Goal: Check status: Check status

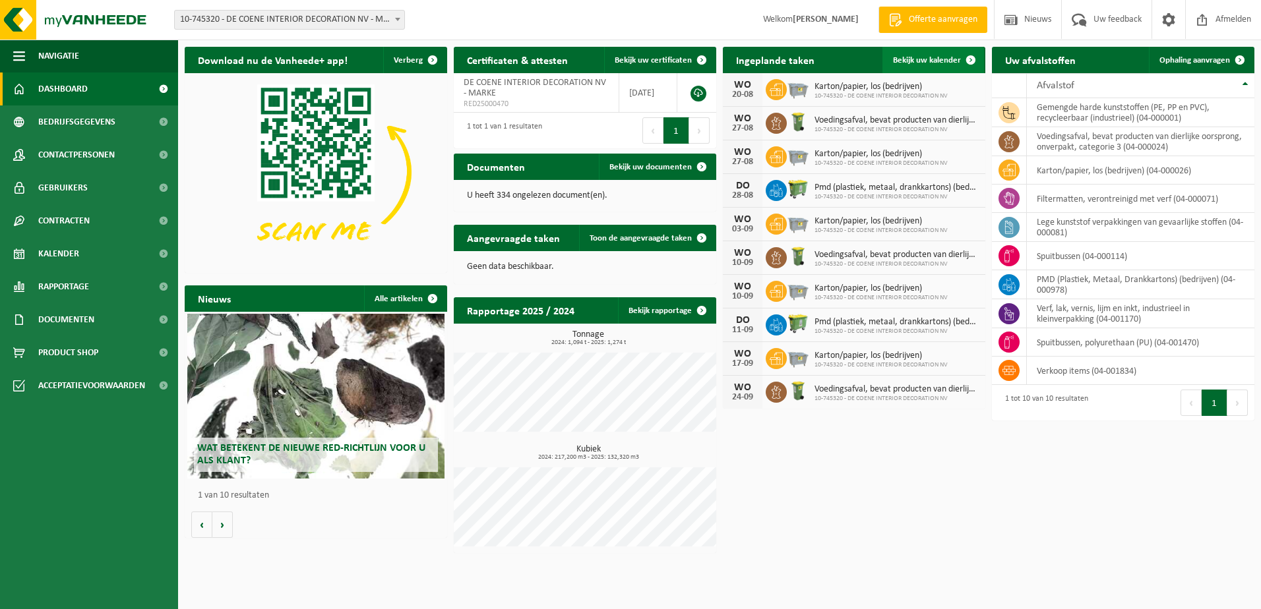
click at [974, 61] on span at bounding box center [971, 60] width 26 height 26
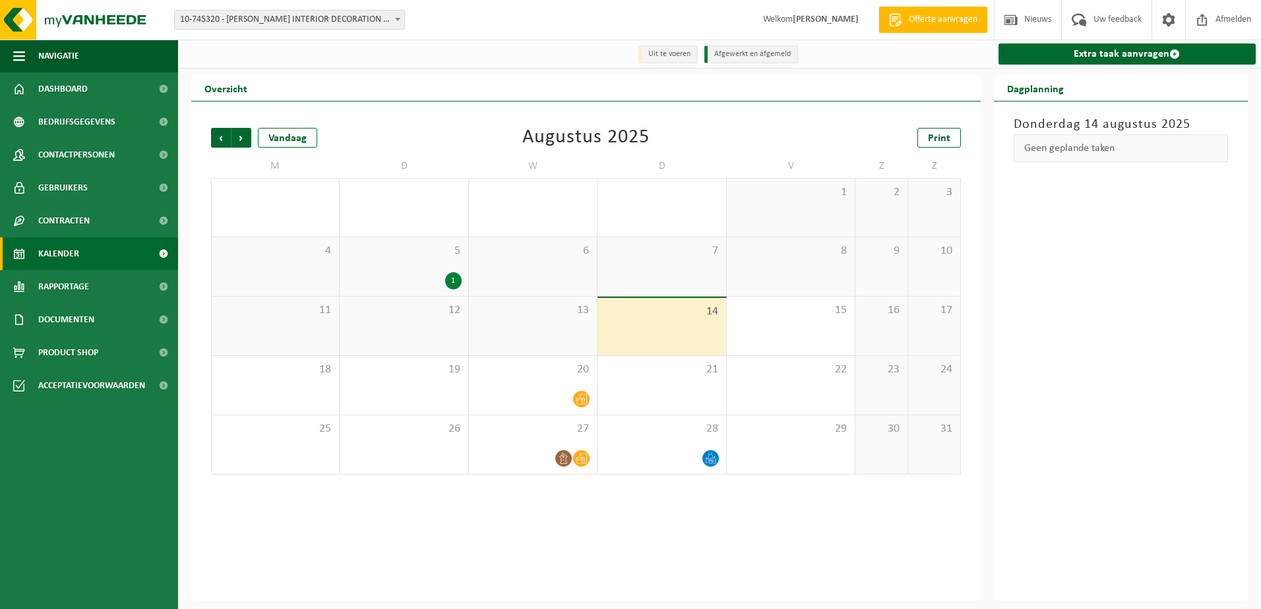
click at [580, 342] on div "13" at bounding box center [533, 326] width 128 height 59
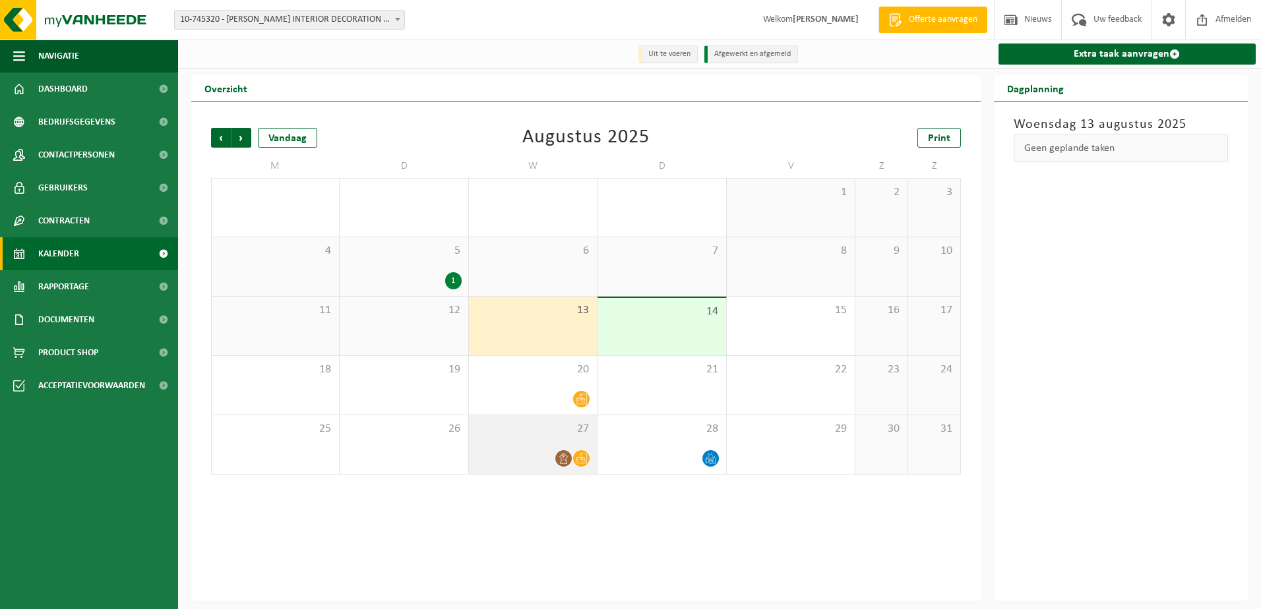
click at [562, 464] on icon at bounding box center [563, 458] width 11 height 11
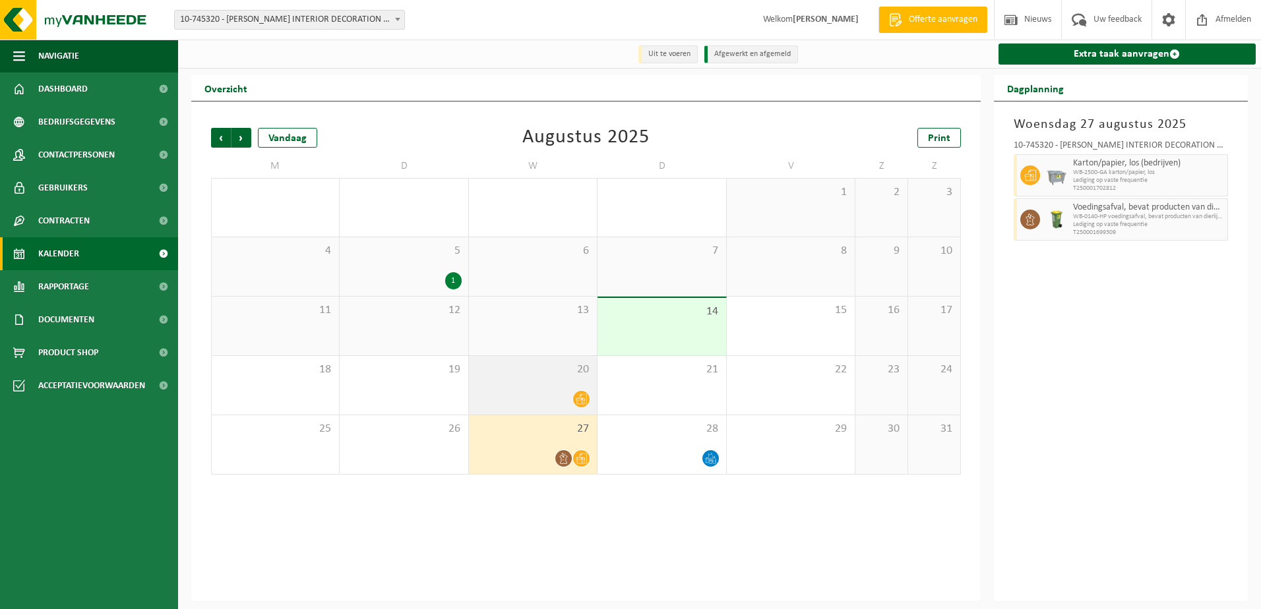
click at [580, 390] on div "20" at bounding box center [533, 385] width 128 height 59
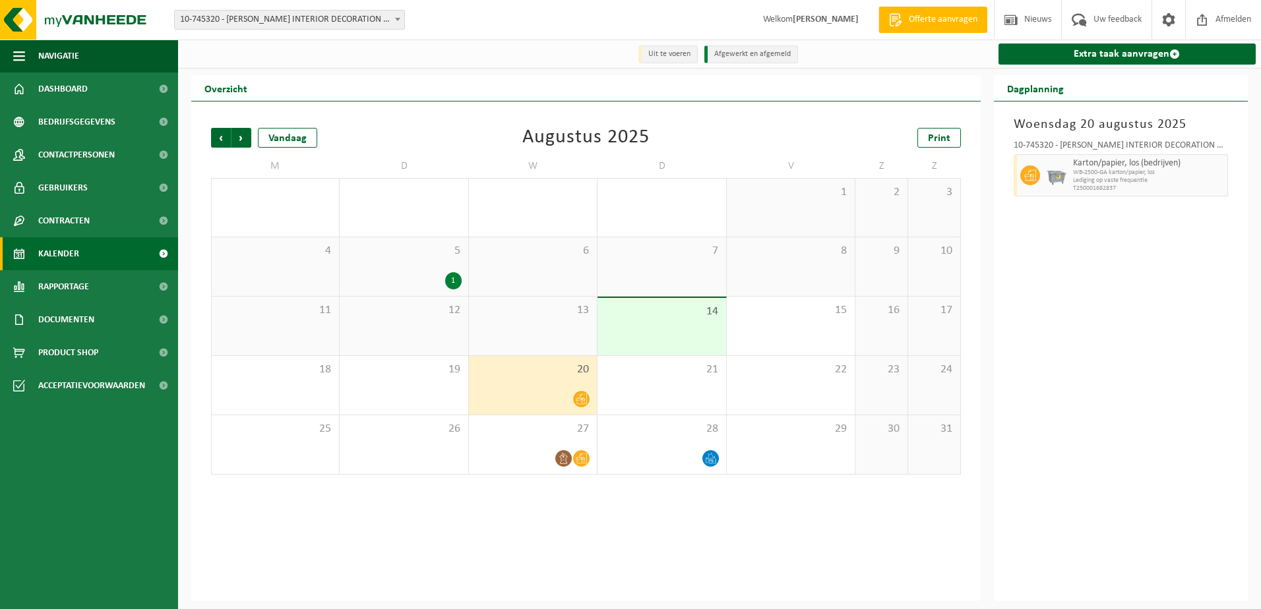
click at [559, 332] on div "13" at bounding box center [533, 326] width 128 height 59
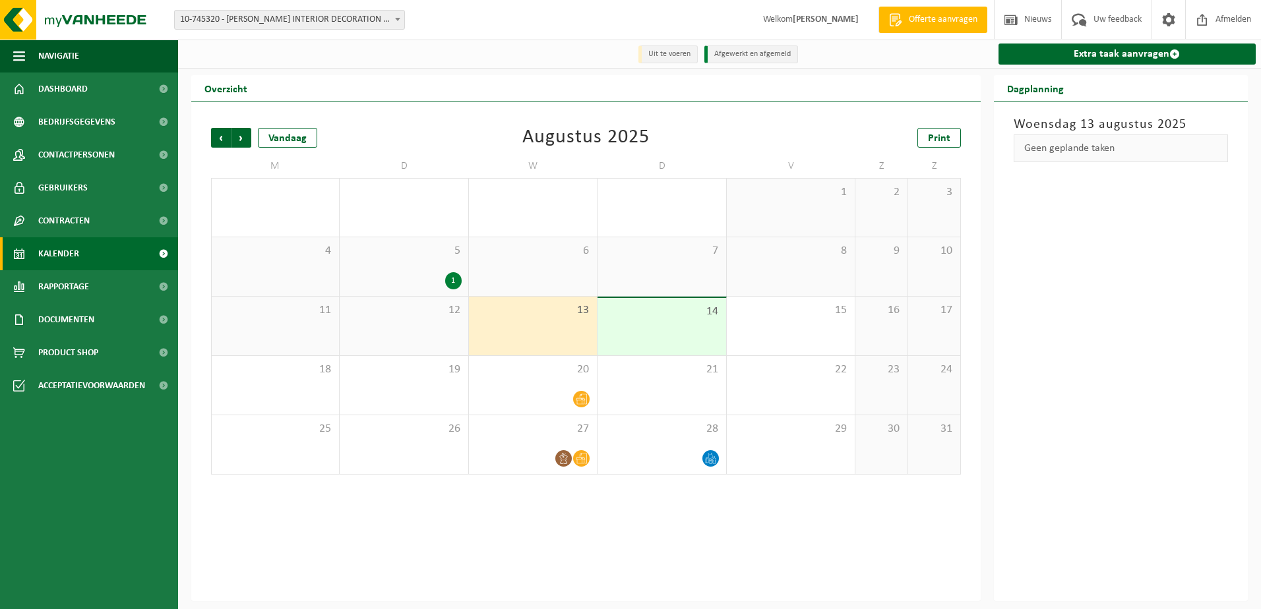
click at [452, 284] on div "1" at bounding box center [453, 280] width 16 height 17
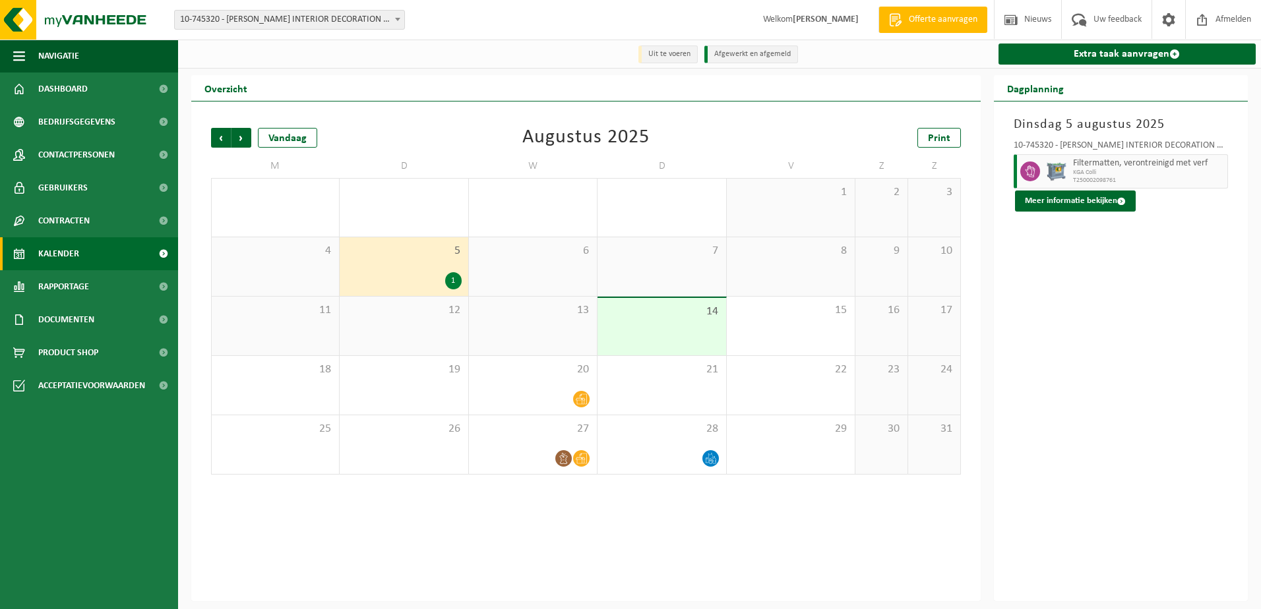
click at [540, 330] on div "13" at bounding box center [533, 326] width 128 height 59
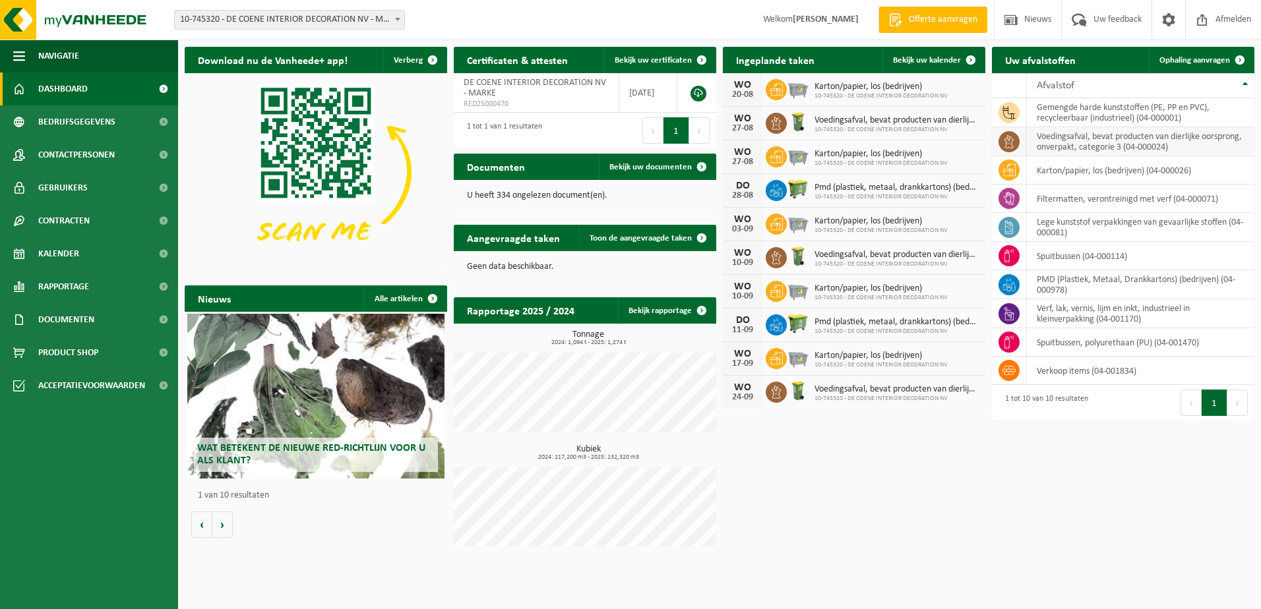
click at [1109, 143] on td "voedingsafval, bevat producten van dierlijke oorsprong, onverpakt, categorie 3 …" at bounding box center [1141, 141] width 228 height 29
